Goal: Task Accomplishment & Management: Manage account settings

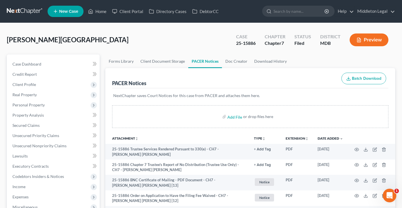
scroll to position [-1, 0]
click at [20, 12] on link at bounding box center [25, 11] width 36 height 10
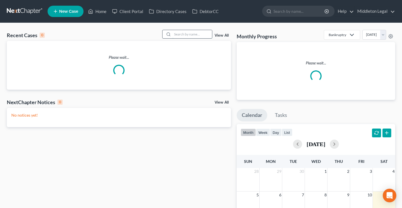
click at [193, 36] on input "search" at bounding box center [192, 34] width 40 height 8
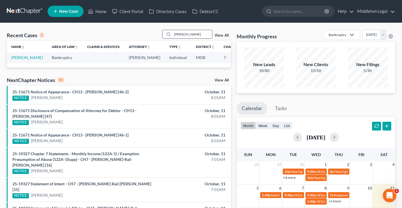
type input "[PERSON_NAME]"
drag, startPoint x: 166, startPoint y: 38, endPoint x: 22, endPoint y: 64, distance: 146.5
click at [22, 60] on link "[PERSON_NAME]" at bounding box center [26, 57] width 31 height 5
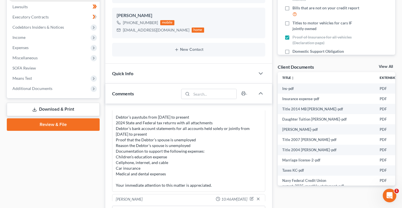
scroll to position [149, 0]
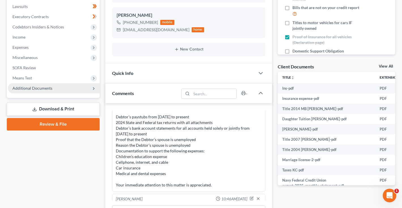
click at [36, 86] on span "Additional Documents" at bounding box center [32, 88] width 40 height 5
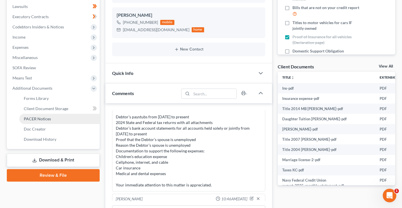
click at [38, 119] on span "PACER Notices" at bounding box center [37, 118] width 27 height 5
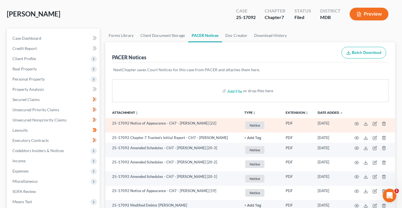
scroll to position [27, 0]
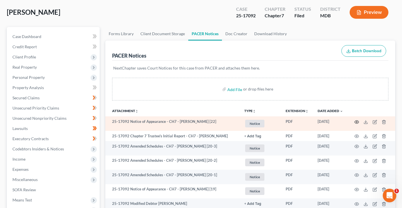
click at [357, 121] on circle "button" at bounding box center [356, 121] width 1 height 1
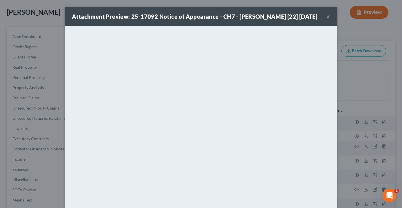
click at [330, 20] on button "×" at bounding box center [328, 16] width 4 height 7
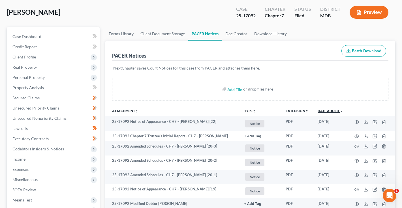
scroll to position [49, 0]
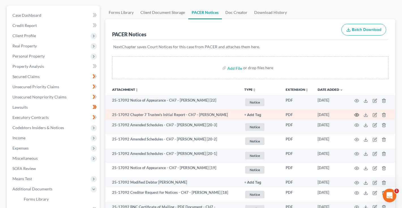
click at [356, 115] on icon "button" at bounding box center [357, 114] width 5 height 5
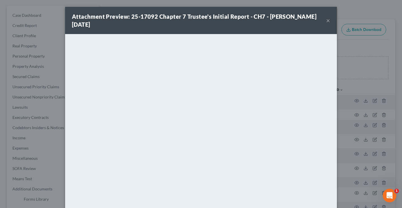
click at [329, 21] on button "×" at bounding box center [328, 20] width 4 height 7
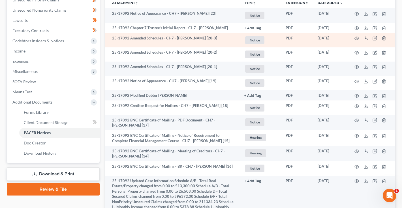
scroll to position [210, 0]
